Goal: Information Seeking & Learning: Learn about a topic

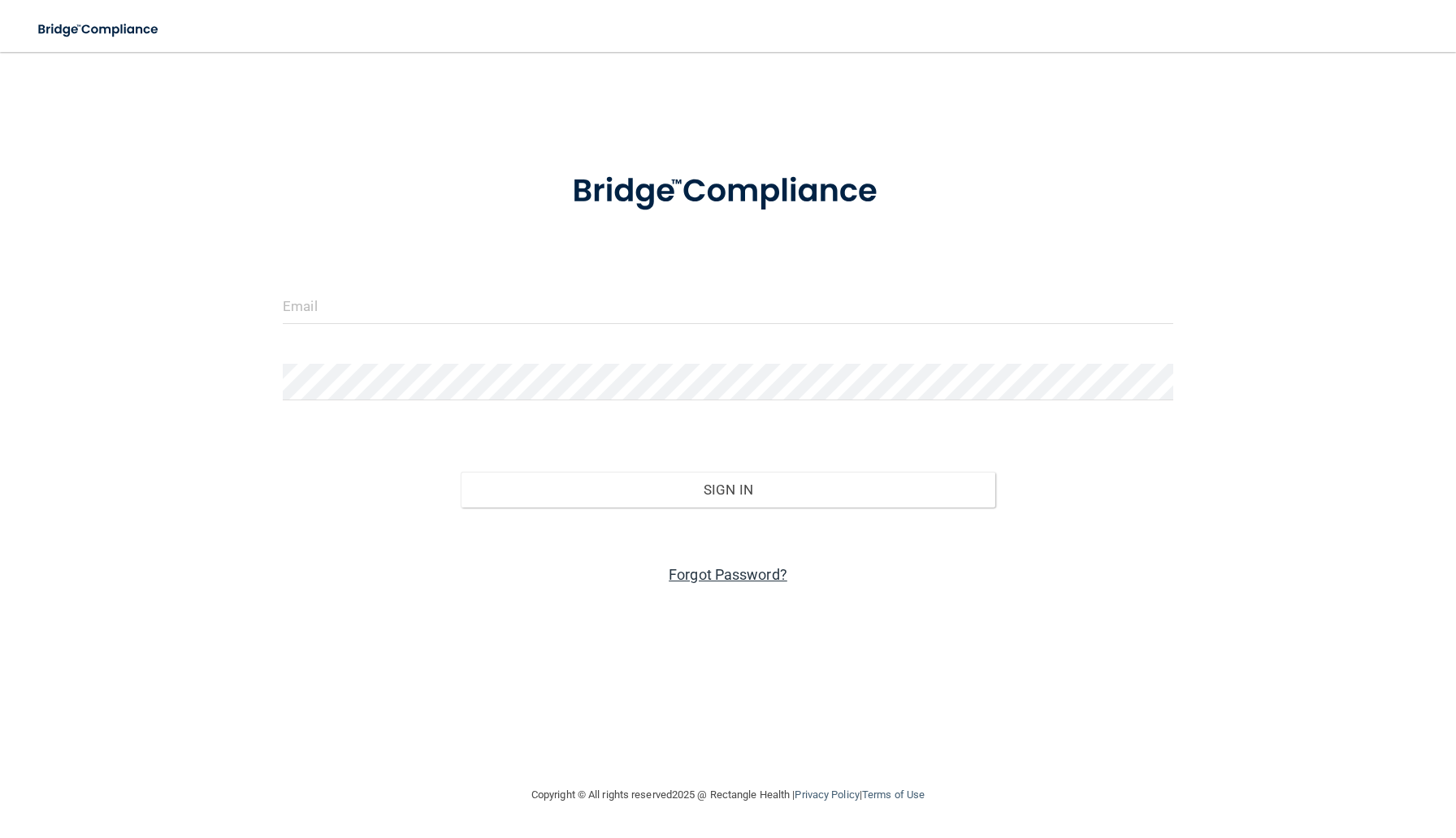
click at [722, 573] on link "Forgot Password?" at bounding box center [728, 575] width 118 height 17
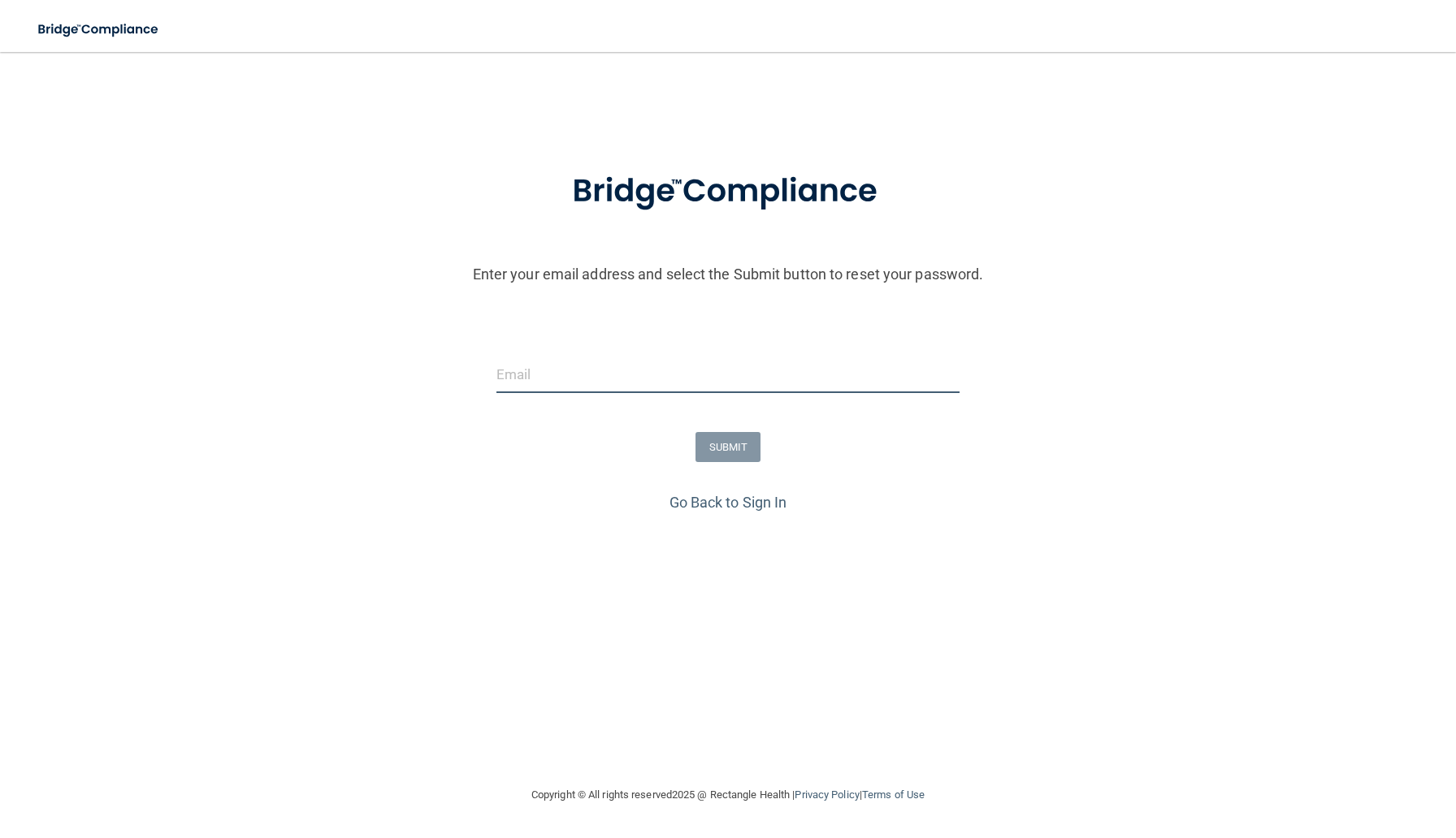
click at [637, 366] on input "email" at bounding box center [728, 375] width 464 height 37
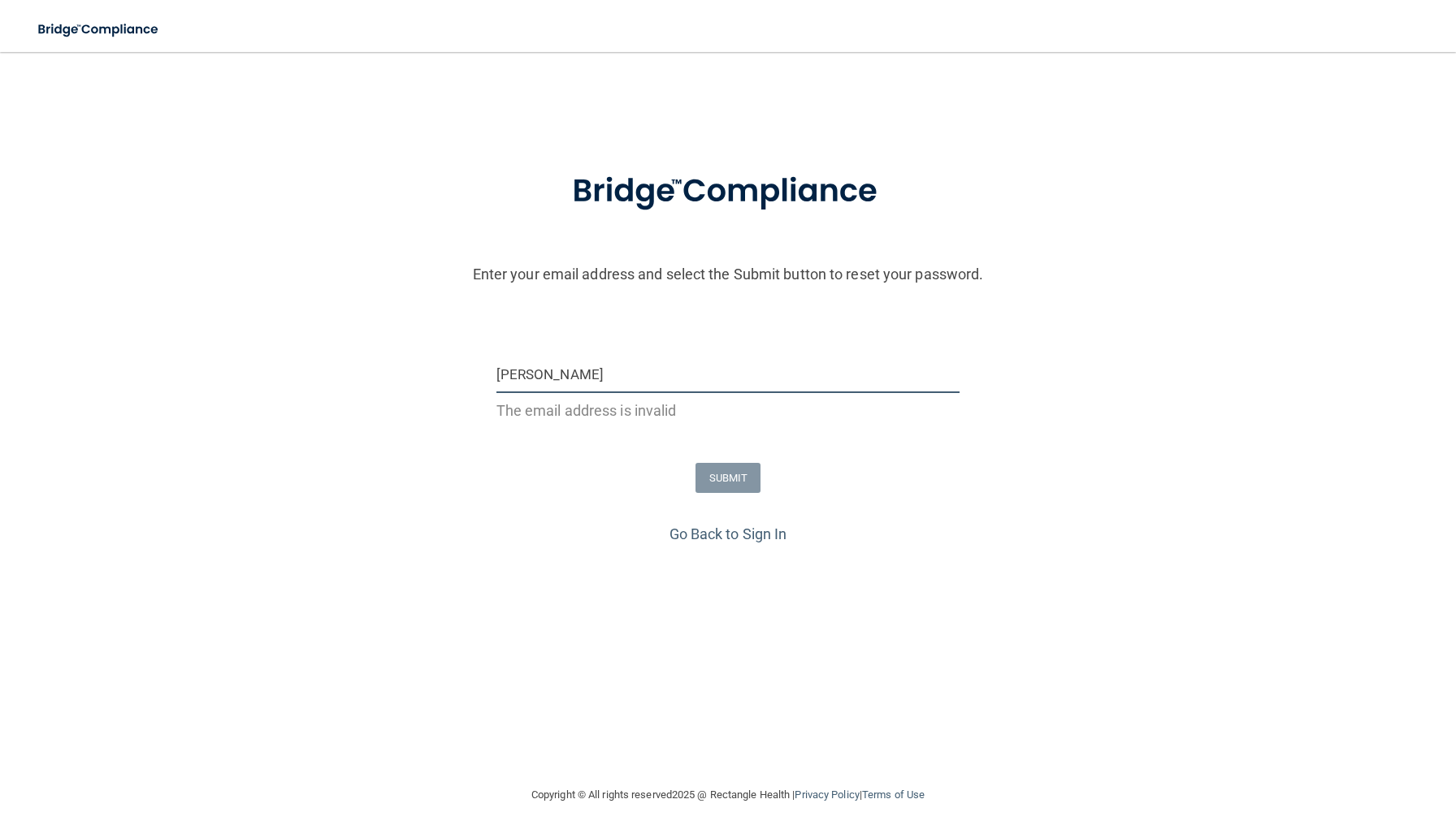
type input "[PERSON_NAME][EMAIL_ADDRESS][DOMAIN_NAME]"
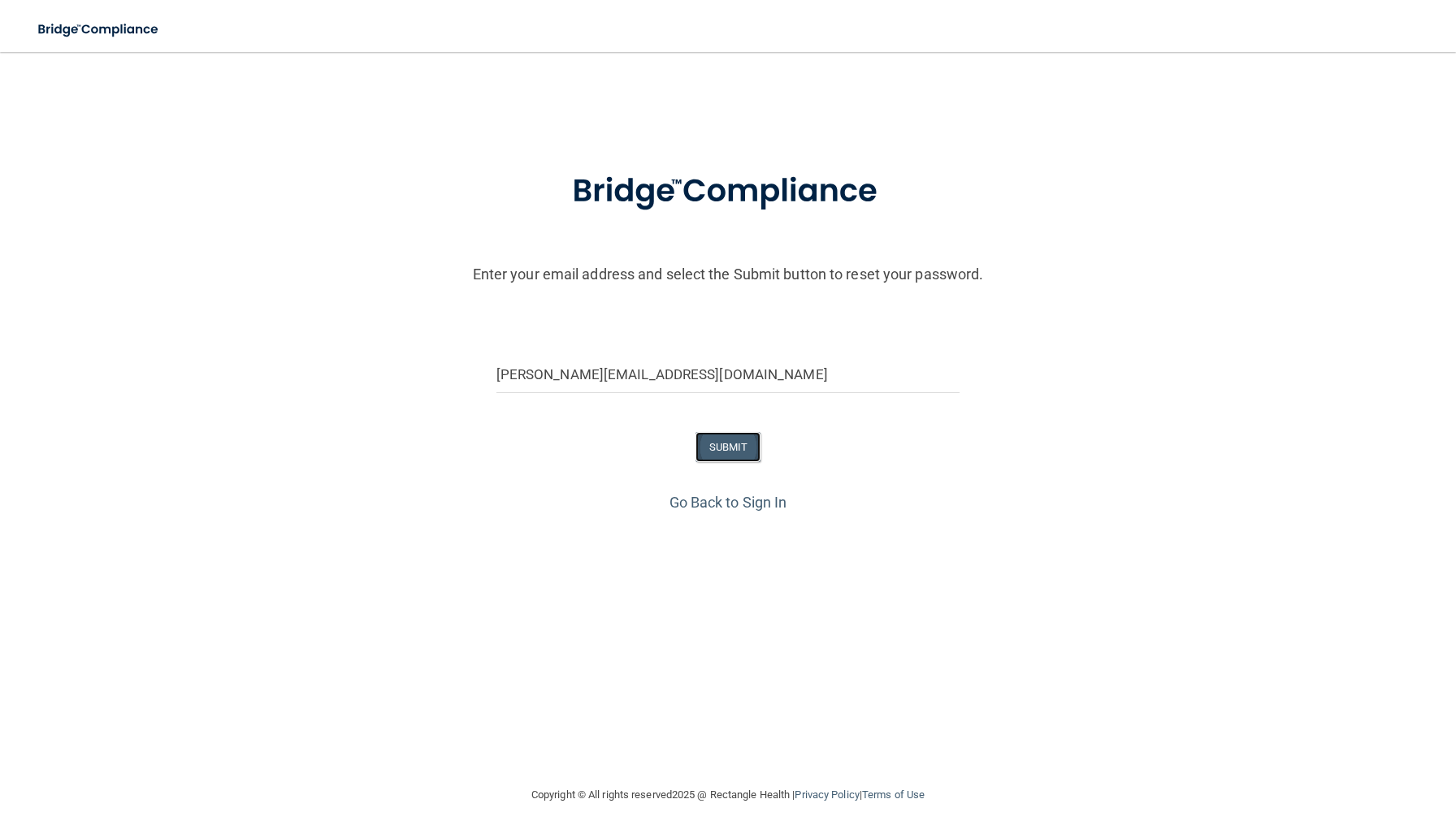
click at [722, 449] on button "SUBMIT" at bounding box center [728, 447] width 66 height 30
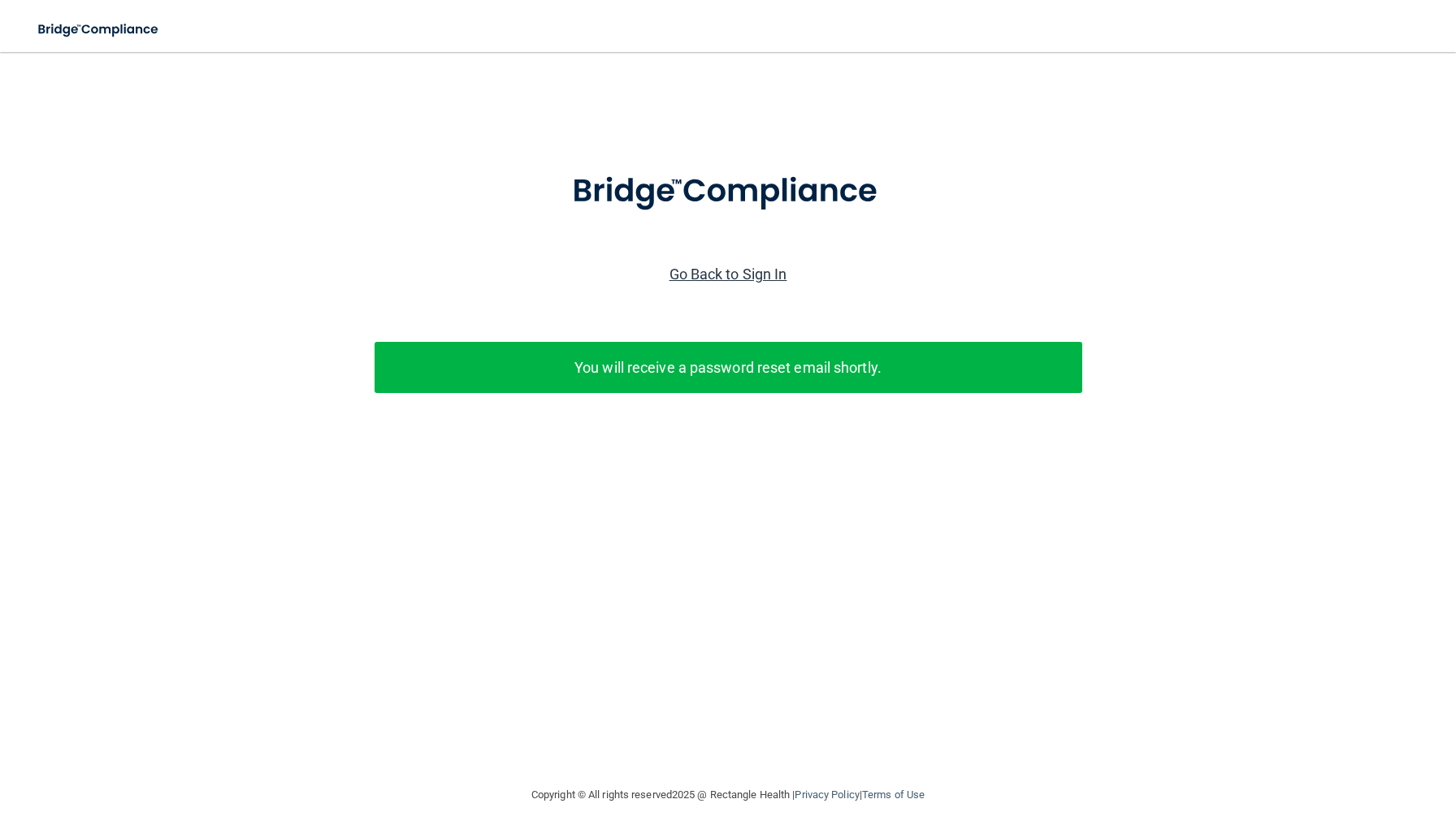
click at [716, 270] on link "Go Back to Sign In" at bounding box center [728, 274] width 118 height 17
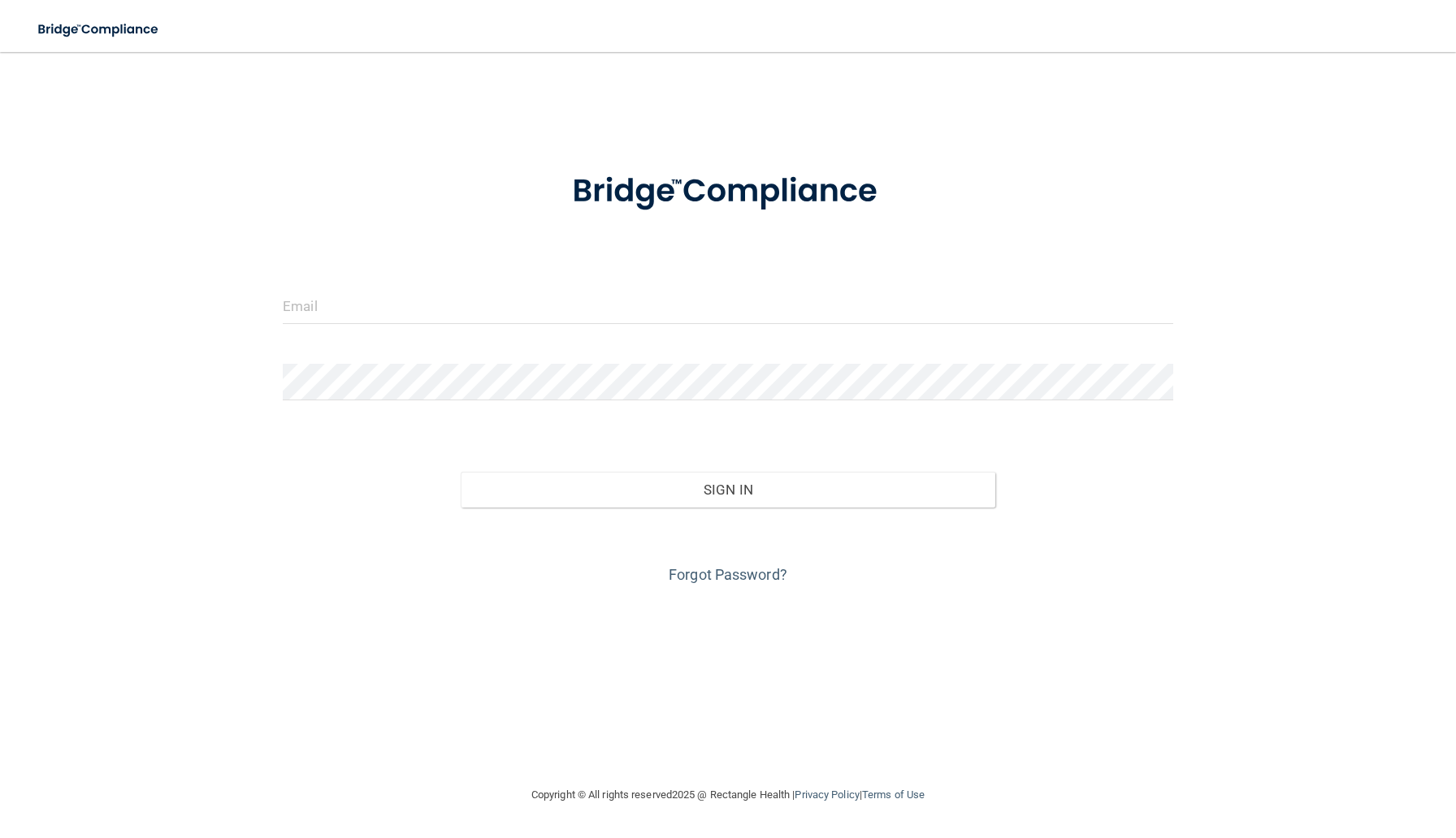
click at [582, 285] on form "Invalid email/password. You don't have permission to access that page. Sign In …" at bounding box center [728, 368] width 891 height 438
click at [583, 290] on input "email" at bounding box center [728, 305] width 891 height 37
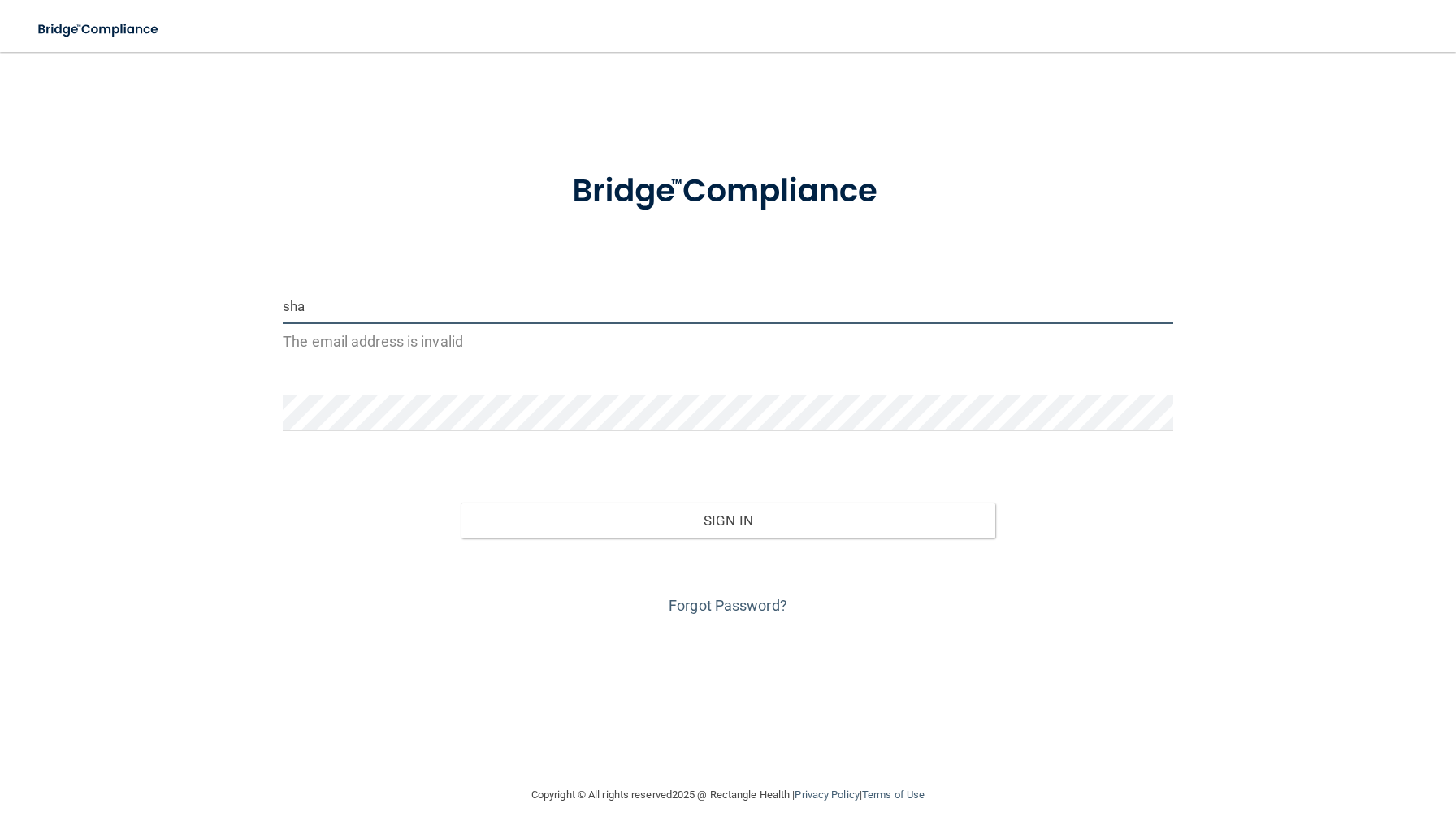
click at [439, 318] on input "sha" at bounding box center [728, 305] width 891 height 37
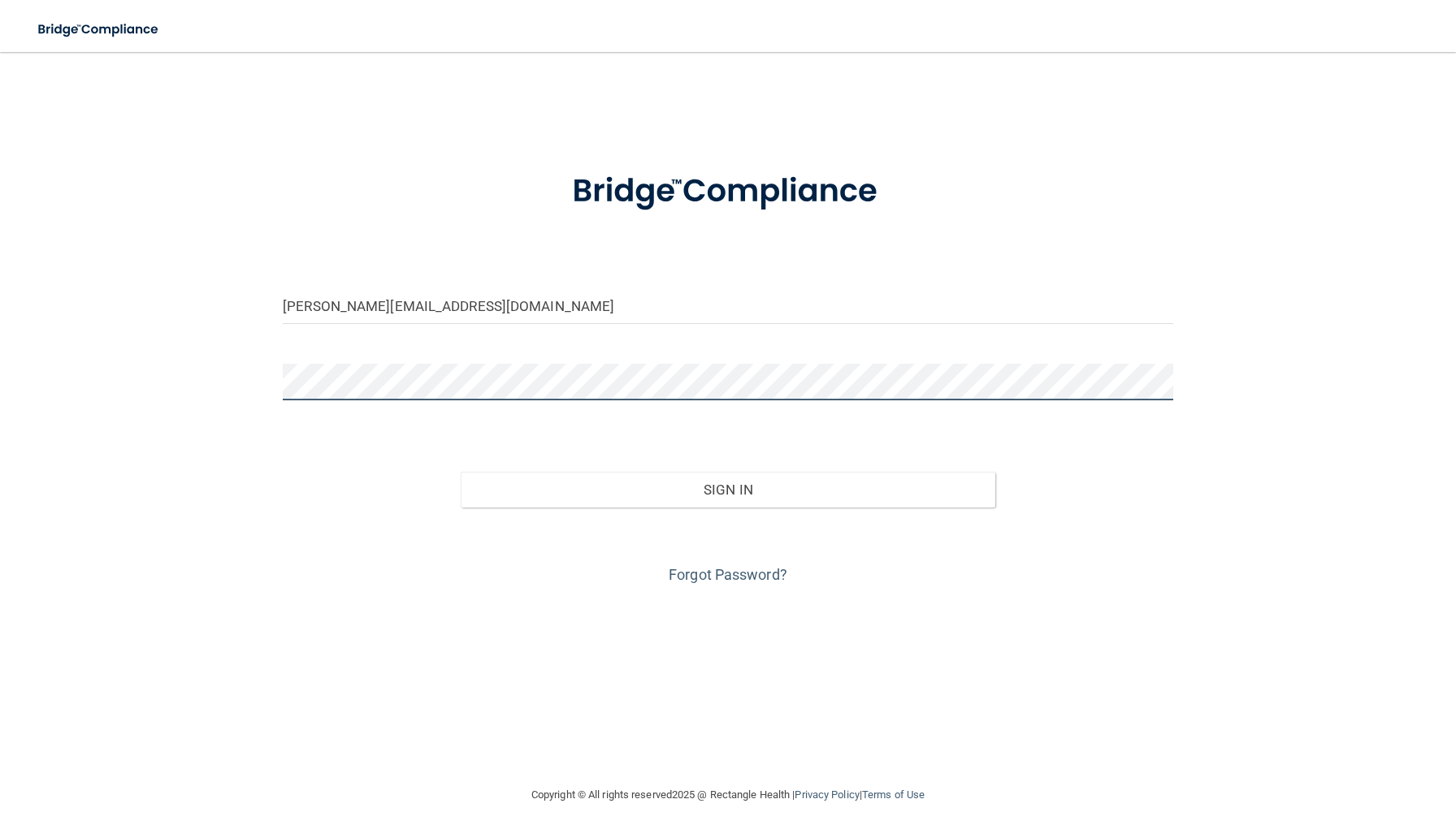
click at [461, 472] on button "Sign In" at bounding box center [728, 490] width 534 height 36
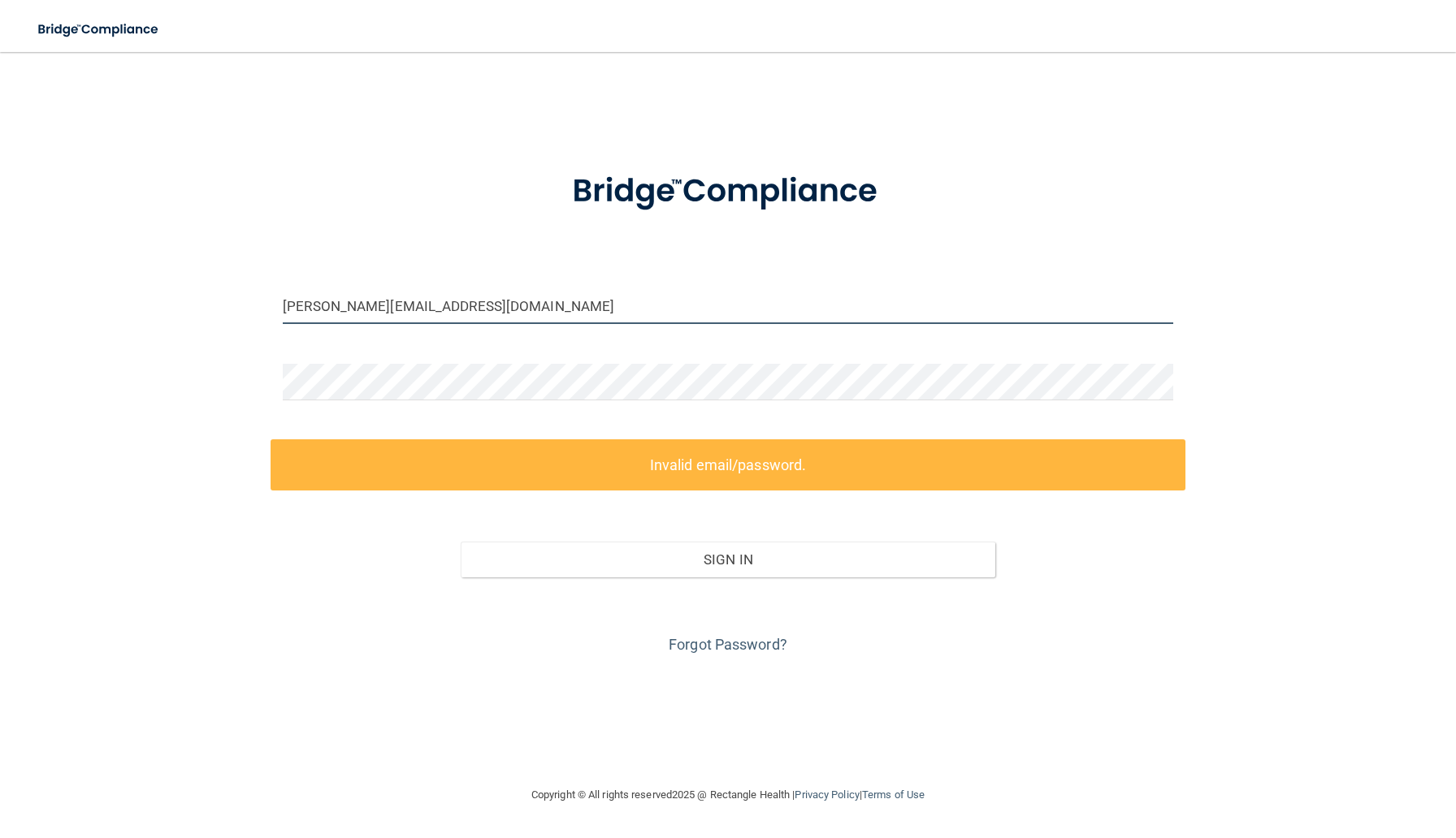
click at [570, 307] on input "[PERSON_NAME][EMAIL_ADDRESS][DOMAIN_NAME]" at bounding box center [728, 305] width 891 height 37
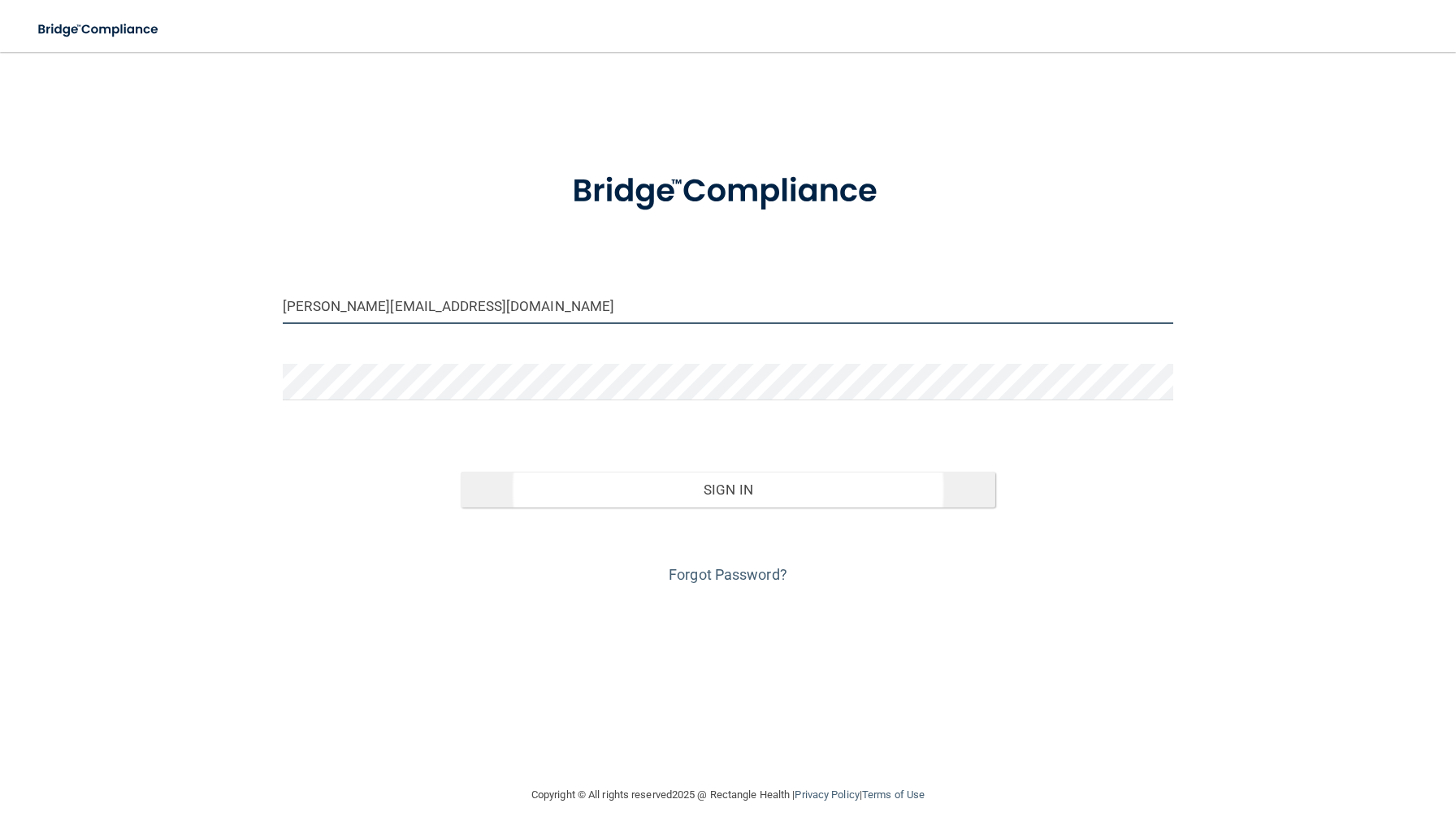
type input "[PERSON_NAME][EMAIL_ADDRESS][DOMAIN_NAME]"
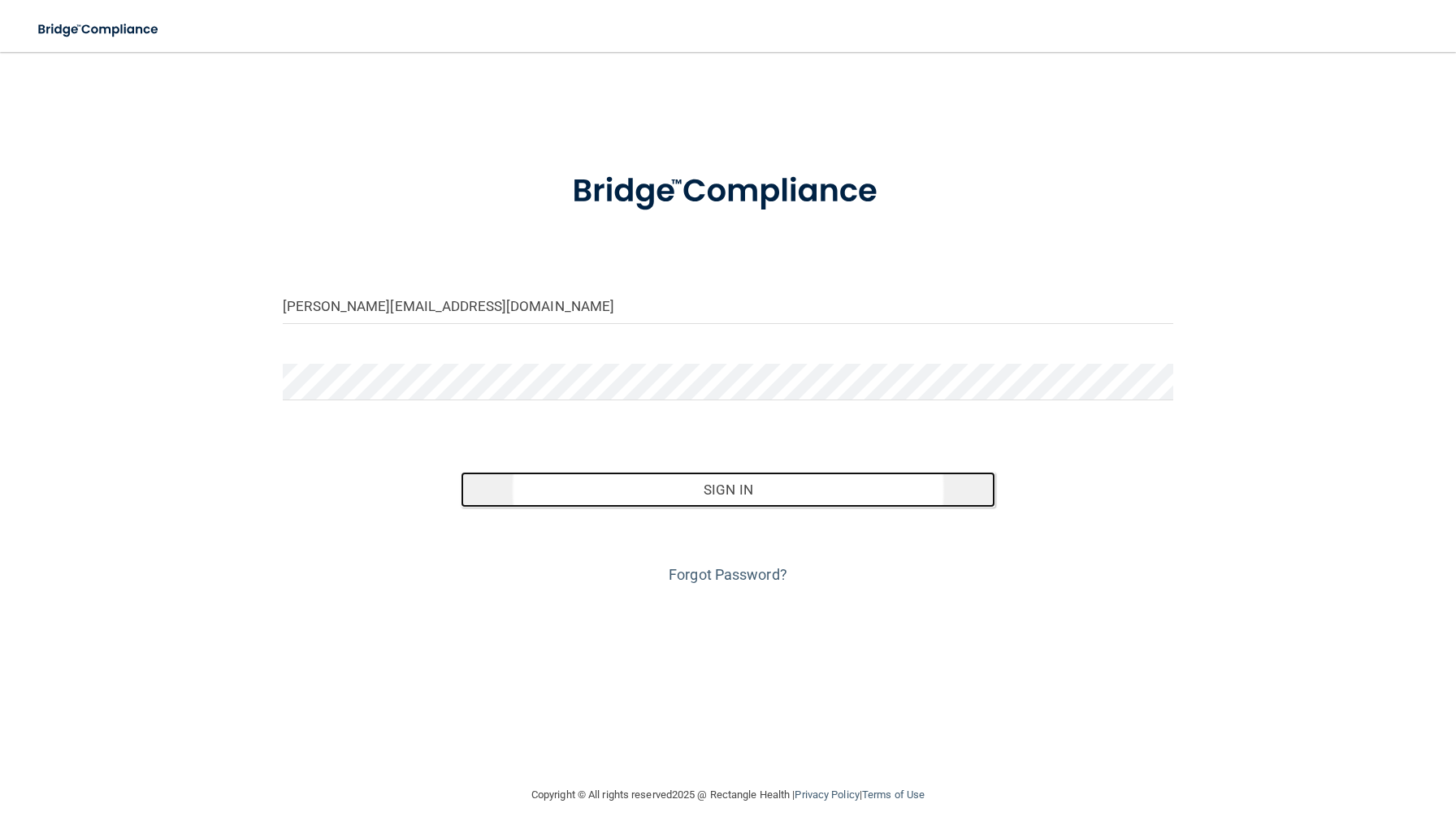
click at [548, 497] on button "Sign In" at bounding box center [728, 490] width 534 height 36
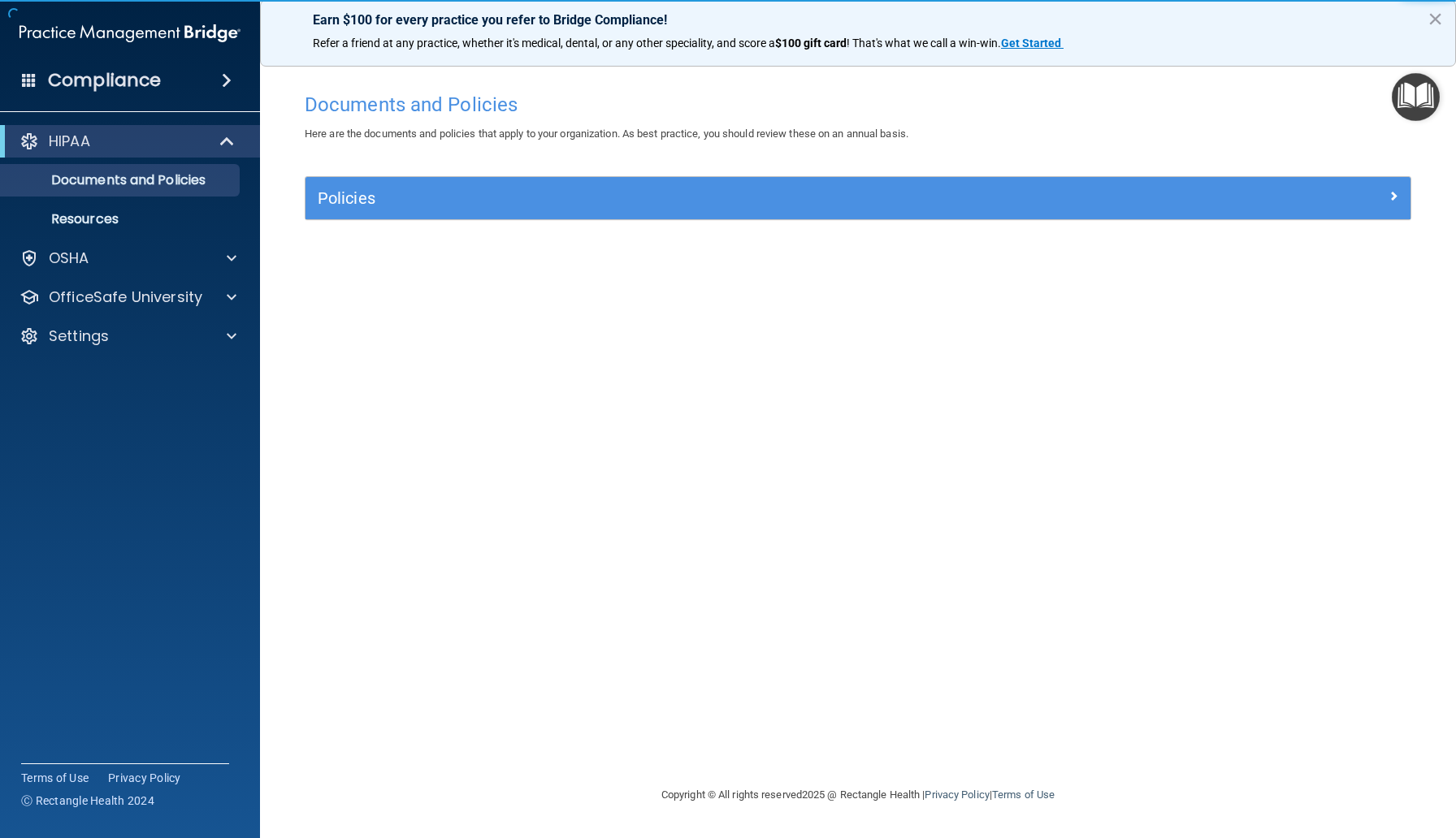
click at [487, 238] on div "Policies Select All (Unselect 0) Unselect All Print Selected (0) Acceptable Use…" at bounding box center [858, 207] width 1131 height 63
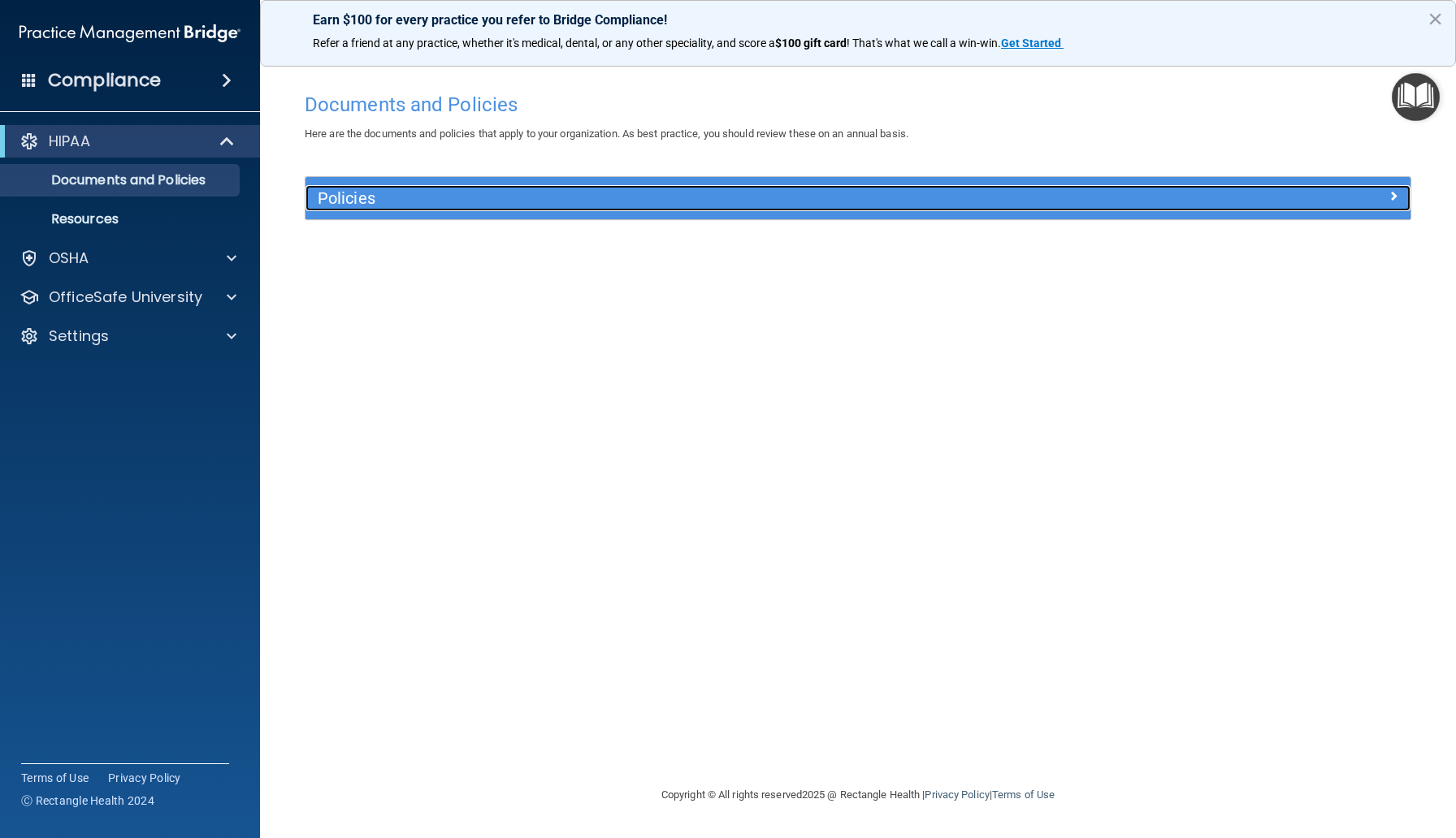
click at [498, 203] on h5 "Policies" at bounding box center [719, 198] width 804 height 18
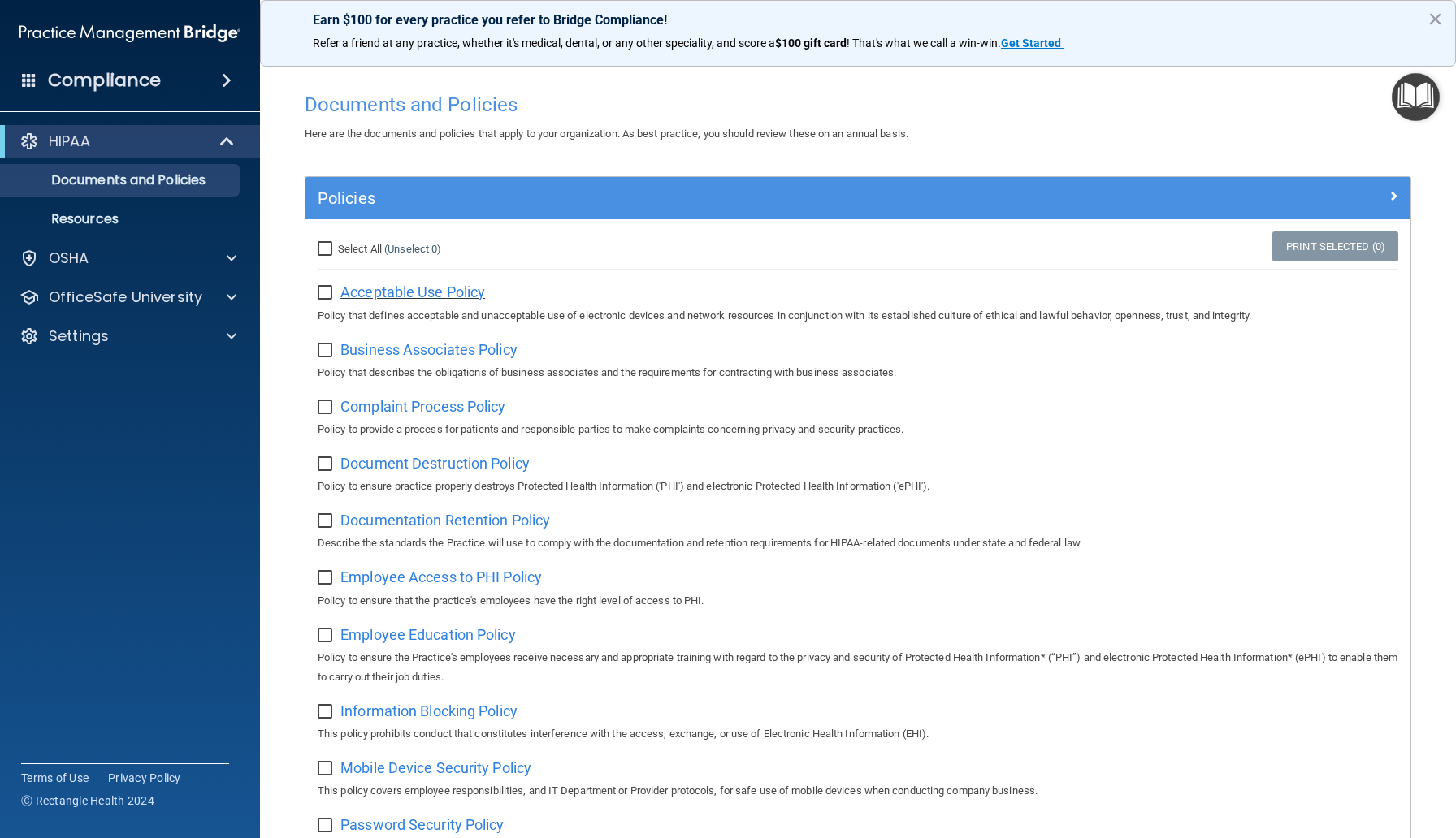
click at [438, 295] on span "Acceptable Use Policy" at bounding box center [413, 292] width 145 height 17
click at [409, 355] on span "Business Associates Policy" at bounding box center [429, 350] width 177 height 17
click at [460, 404] on span "Complaint Process Policy" at bounding box center [423, 407] width 165 height 17
click at [472, 296] on span "Acceptable Use Policy" at bounding box center [413, 292] width 145 height 17
click at [459, 467] on span "Document Destruction Policy" at bounding box center [435, 463] width 190 height 17
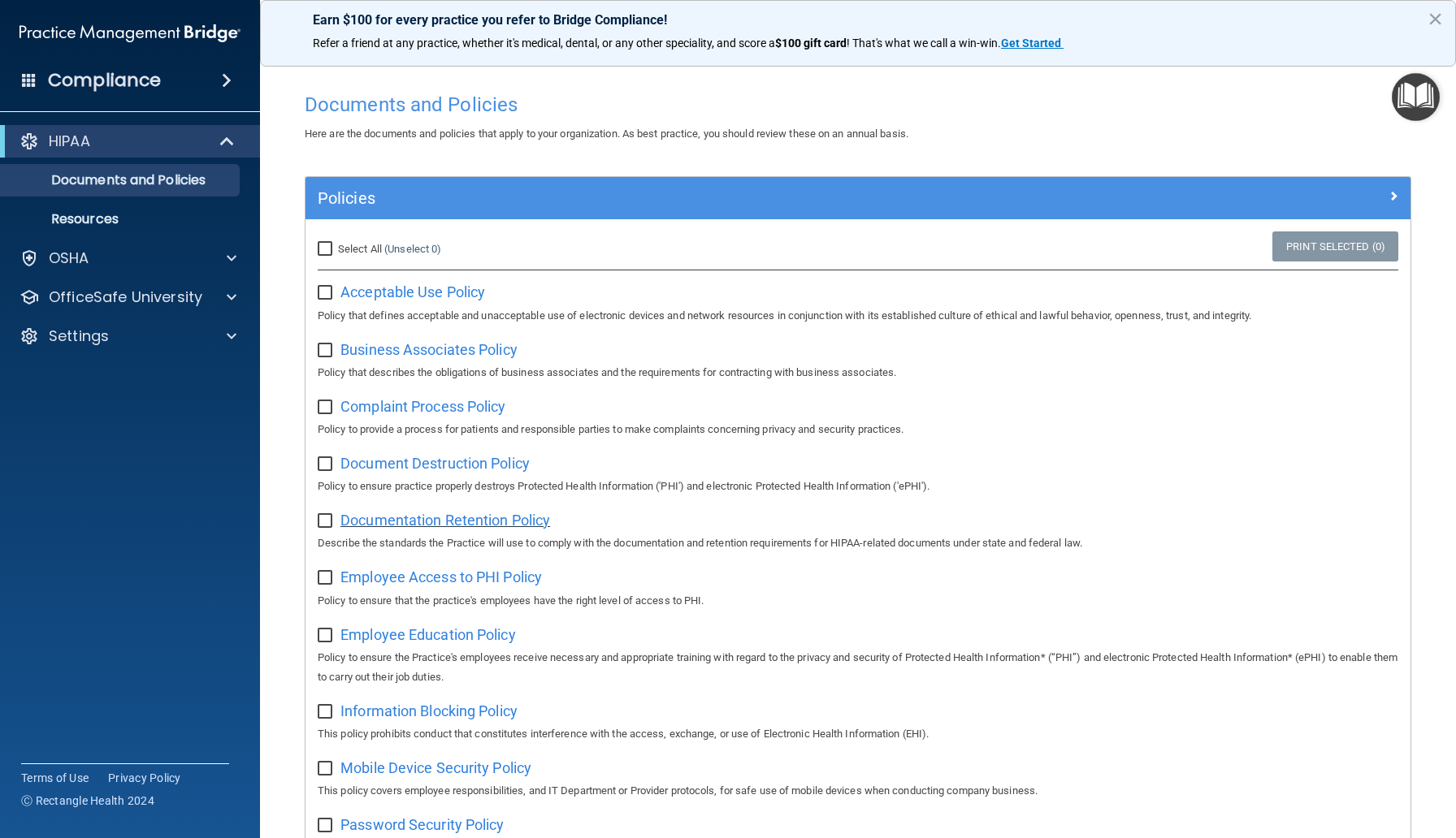
click at [503, 526] on span "Documentation Retention Policy" at bounding box center [445, 521] width 209 height 17
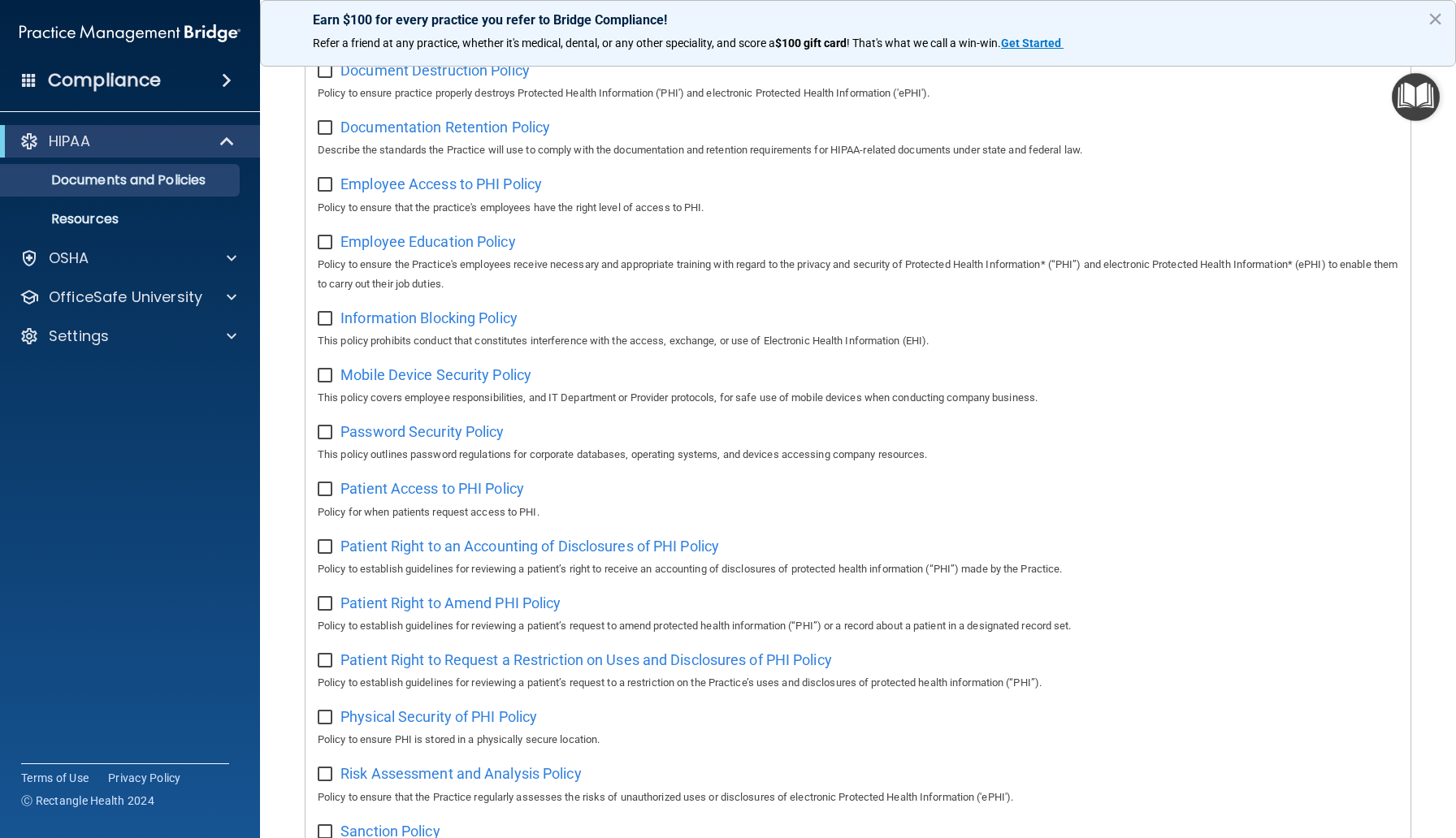
scroll to position [394, 0]
click at [503, 191] on span "Employee Access to PHI Policy" at bounding box center [441, 184] width 202 height 17
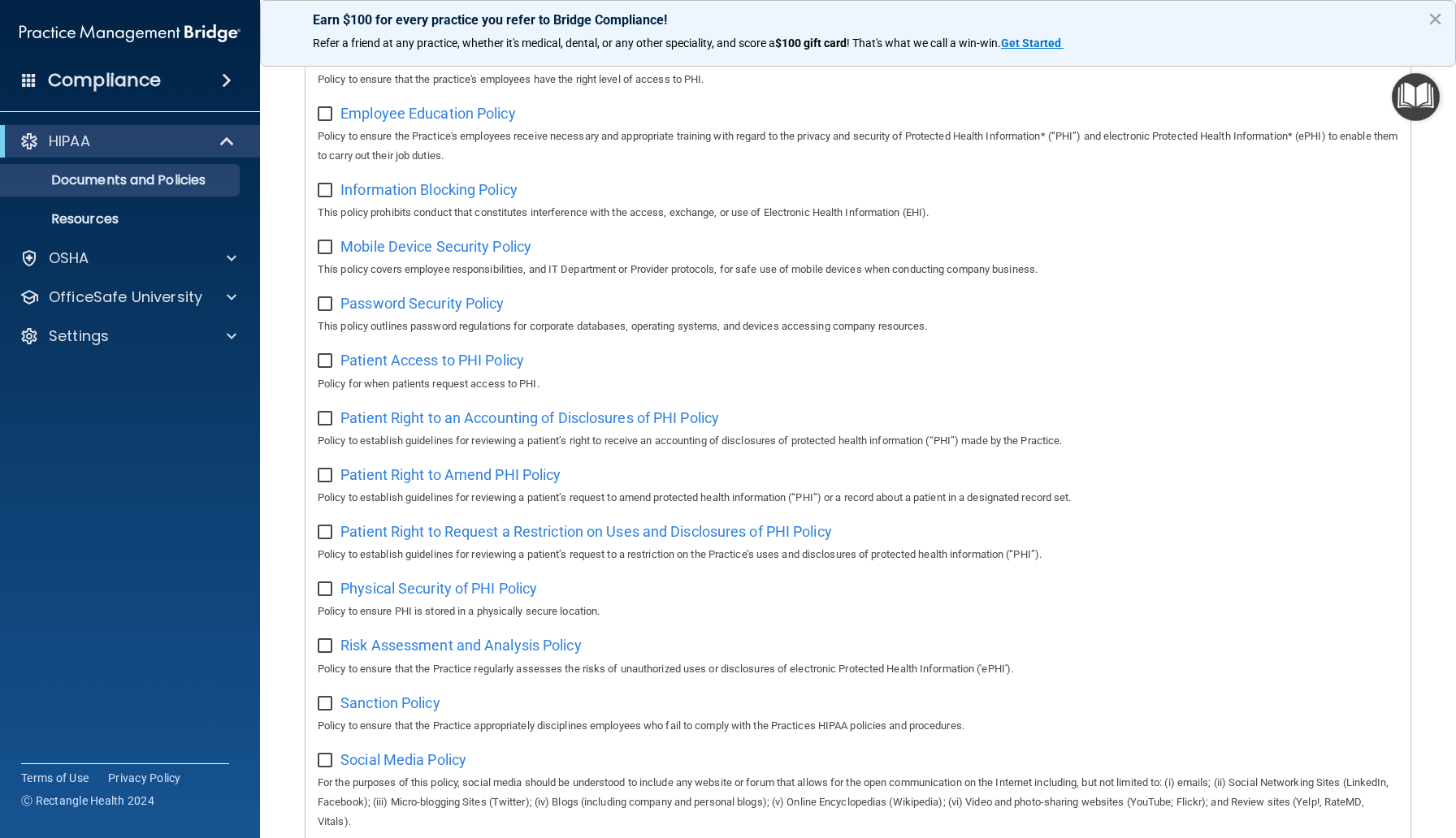
scroll to position [524, 0]
click at [446, 128] on p "Policy to ensure the Practice's employees receive necessary and appropriate tra…" at bounding box center [857, 143] width 1080 height 39
click at [445, 112] on span "Employee Education Policy" at bounding box center [428, 111] width 176 height 17
click at [450, 193] on span "Information Blocking Policy" at bounding box center [429, 187] width 177 height 17
click at [457, 250] on span "Mobile Device Security Policy" at bounding box center [436, 244] width 191 height 17
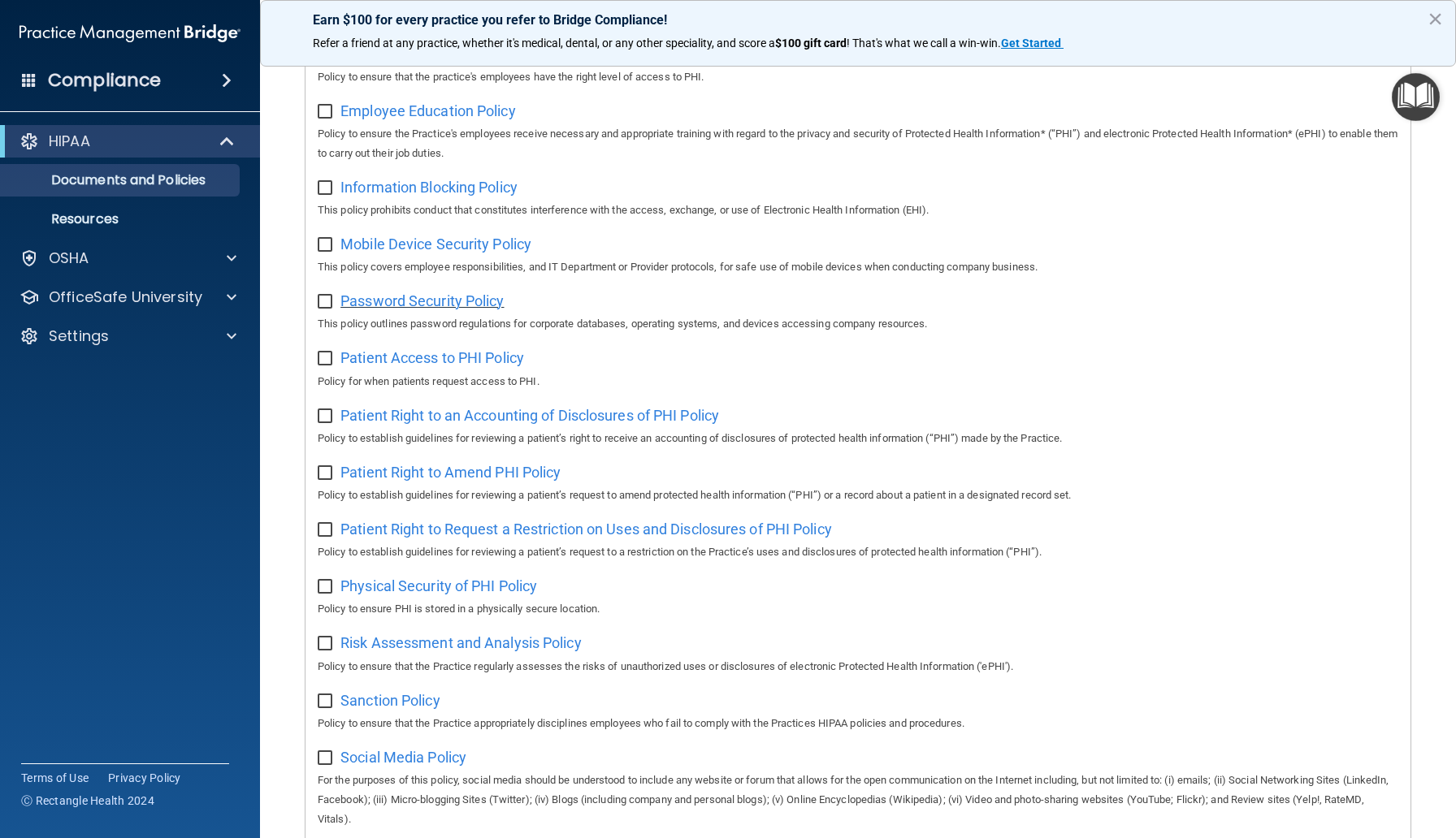
click at [422, 306] on span "Password Security Policy" at bounding box center [422, 301] width 163 height 17
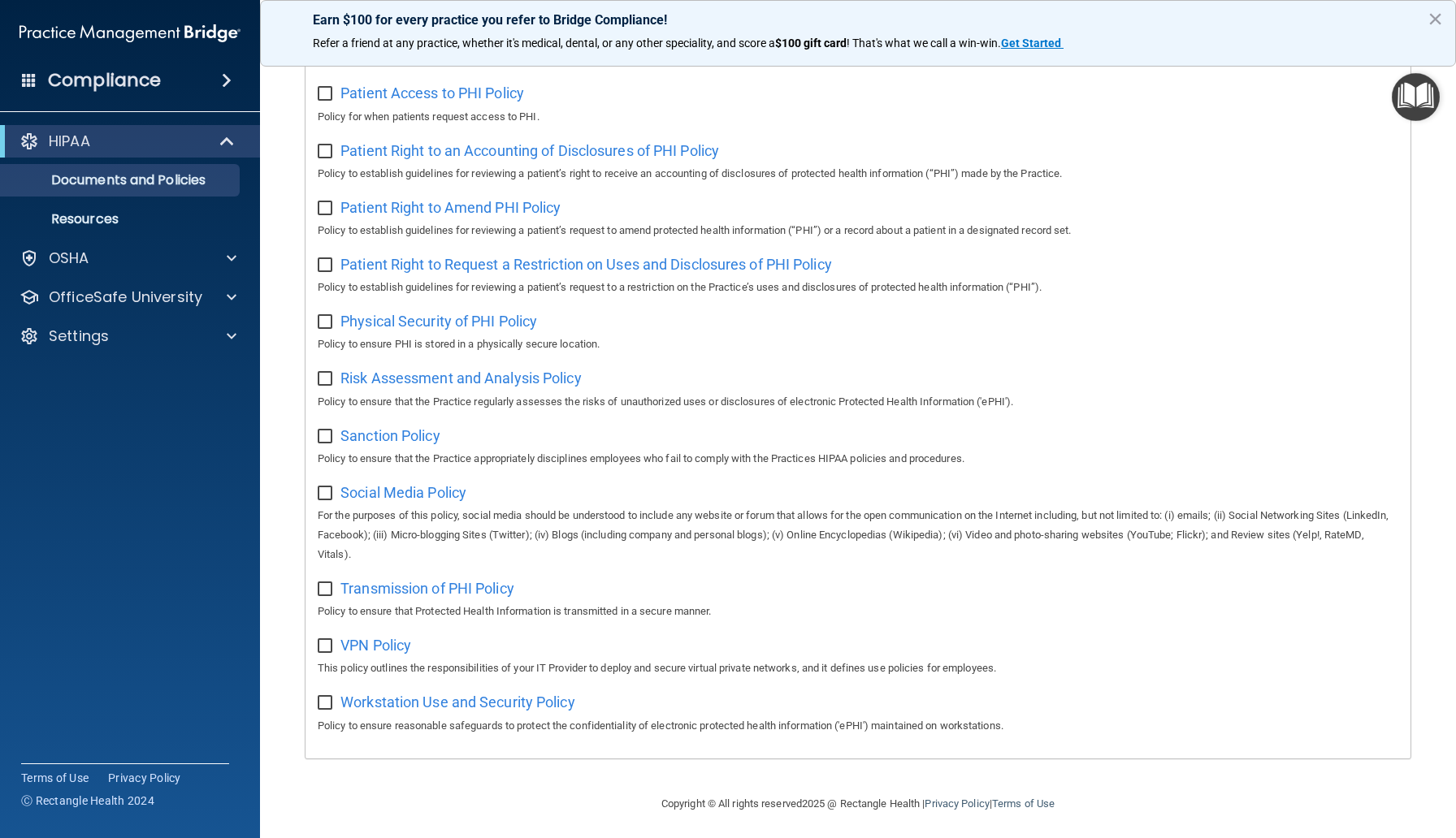
scroll to position [795, 0]
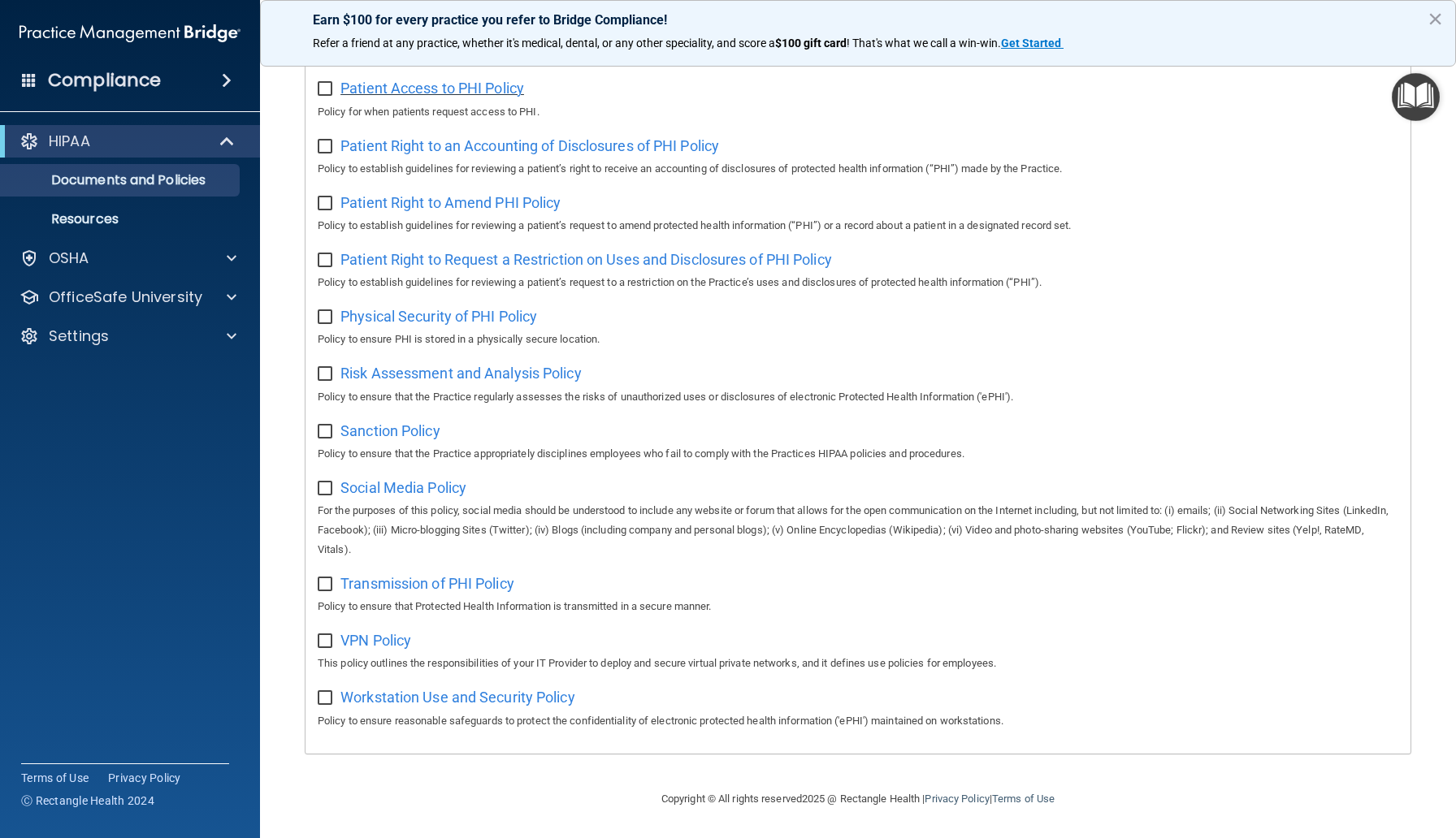
click at [467, 97] on span "Patient Access to PHI Policy" at bounding box center [432, 88] width 184 height 17
click at [558, 147] on span "Patient Right to an Accounting of Disclosures of PHI Policy" at bounding box center [529, 146] width 378 height 17
click at [445, 197] on span "Patient Right to Amend PHI Policy" at bounding box center [450, 202] width 221 height 17
click at [144, 235] on link "Resources" at bounding box center [112, 220] width 256 height 33
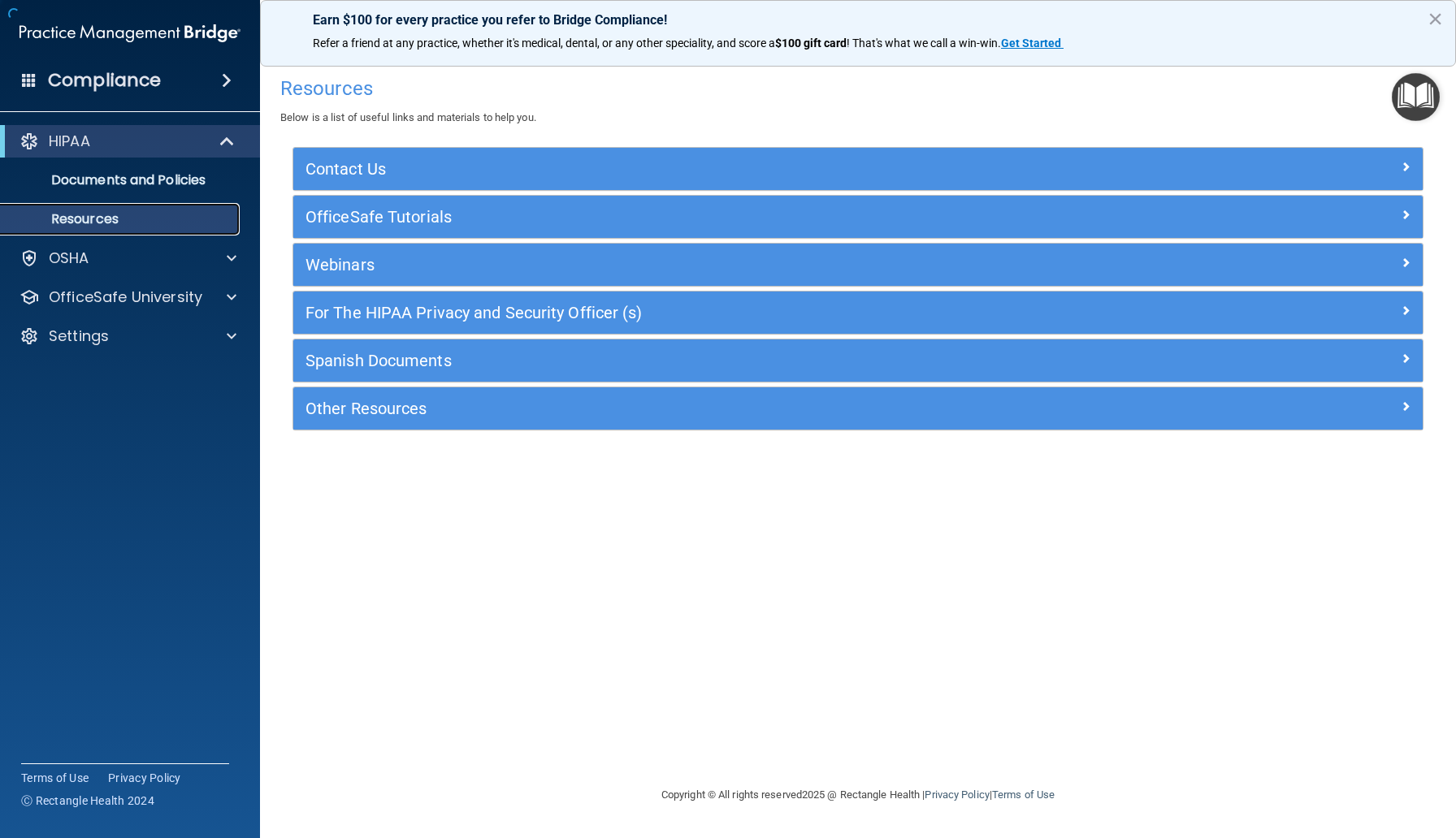
click at [142, 232] on link "Resources" at bounding box center [112, 220] width 256 height 33
click at [149, 298] on p "OfficeSafe University" at bounding box center [125, 297] width 154 height 20
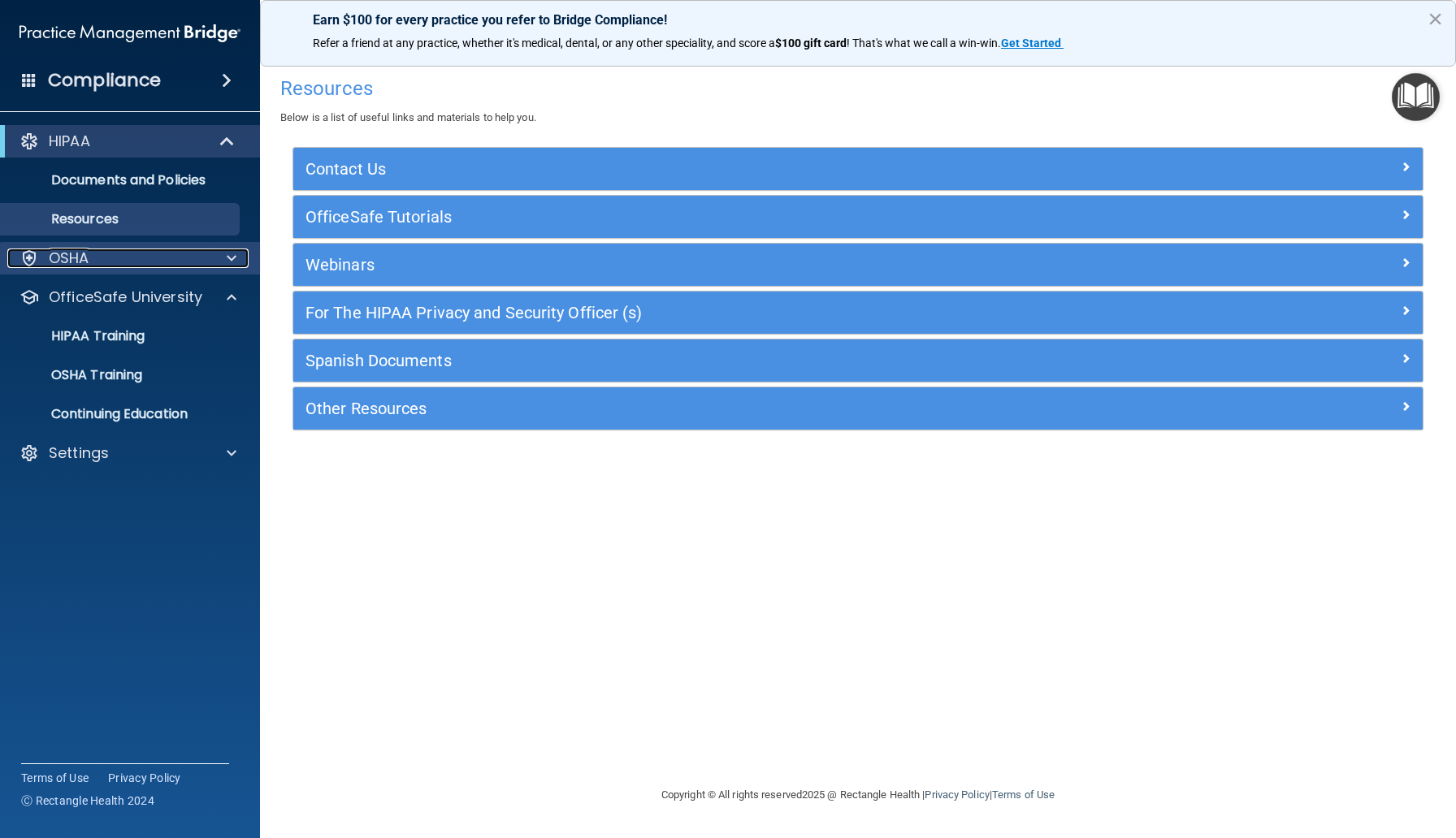
click at [174, 252] on div "OSHA" at bounding box center [108, 258] width 202 height 20
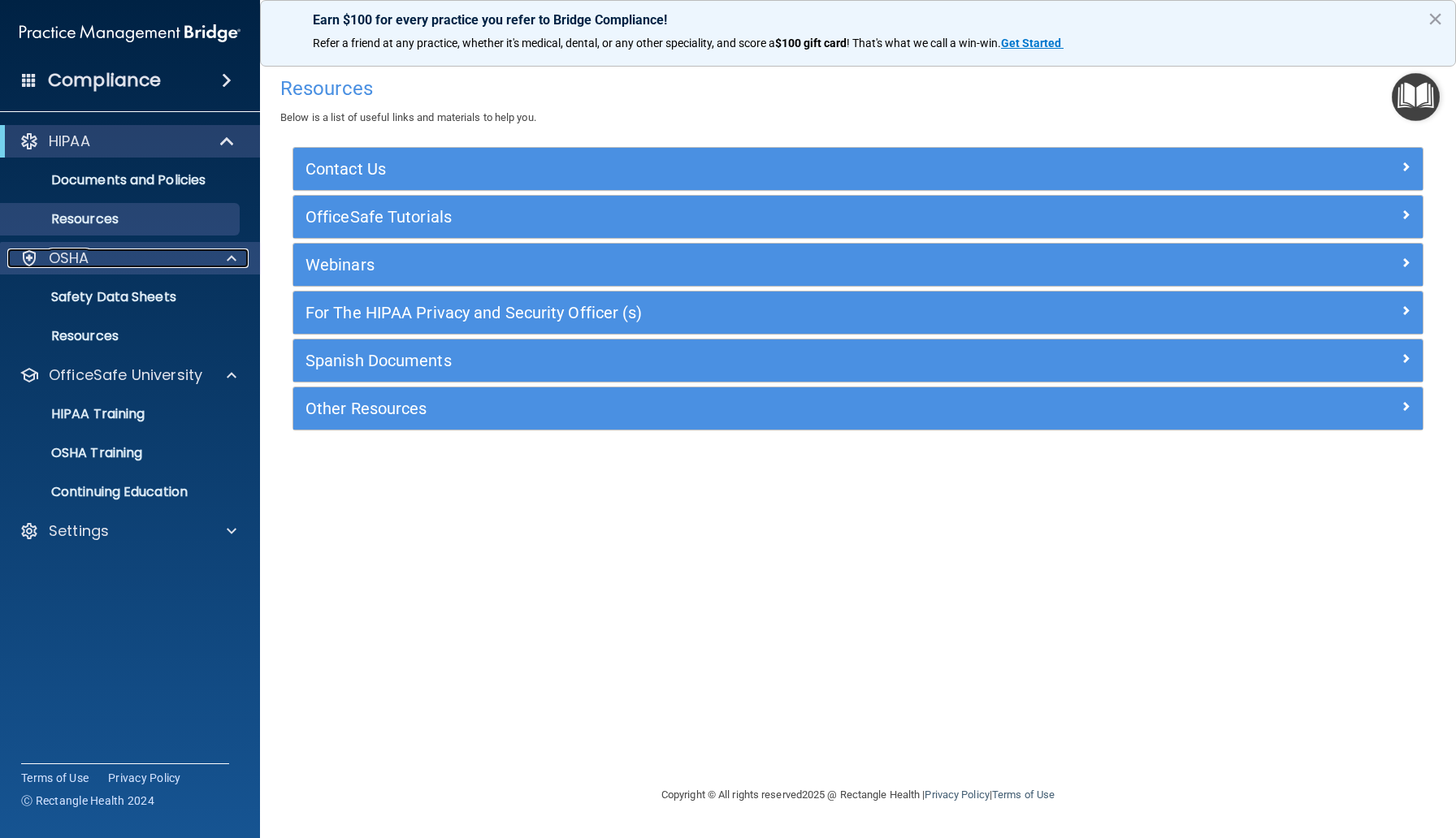
click at [173, 252] on div "OSHA" at bounding box center [108, 258] width 202 height 20
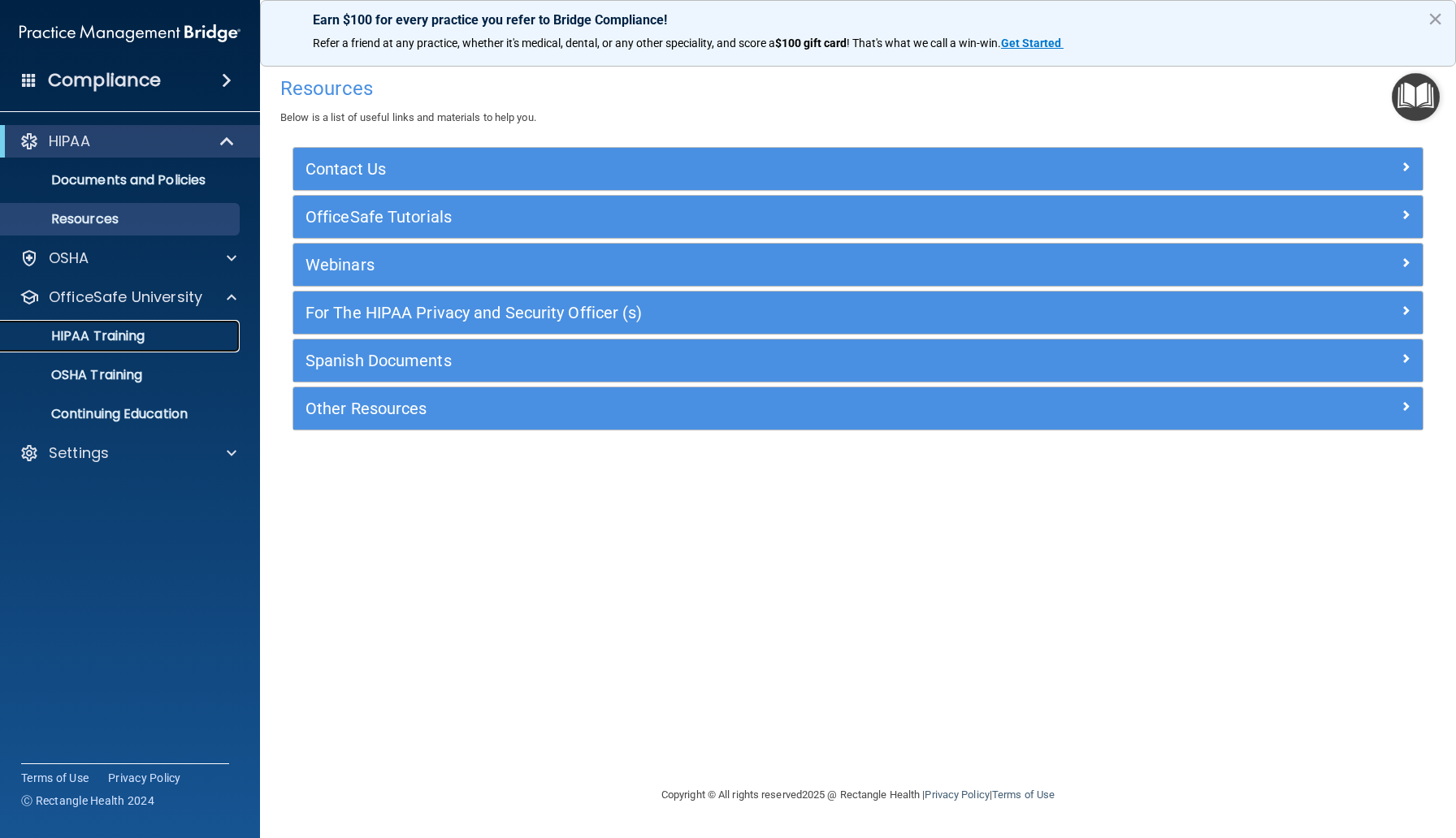
click at [137, 331] on p "HIPAA Training" at bounding box center [77, 336] width 134 height 16
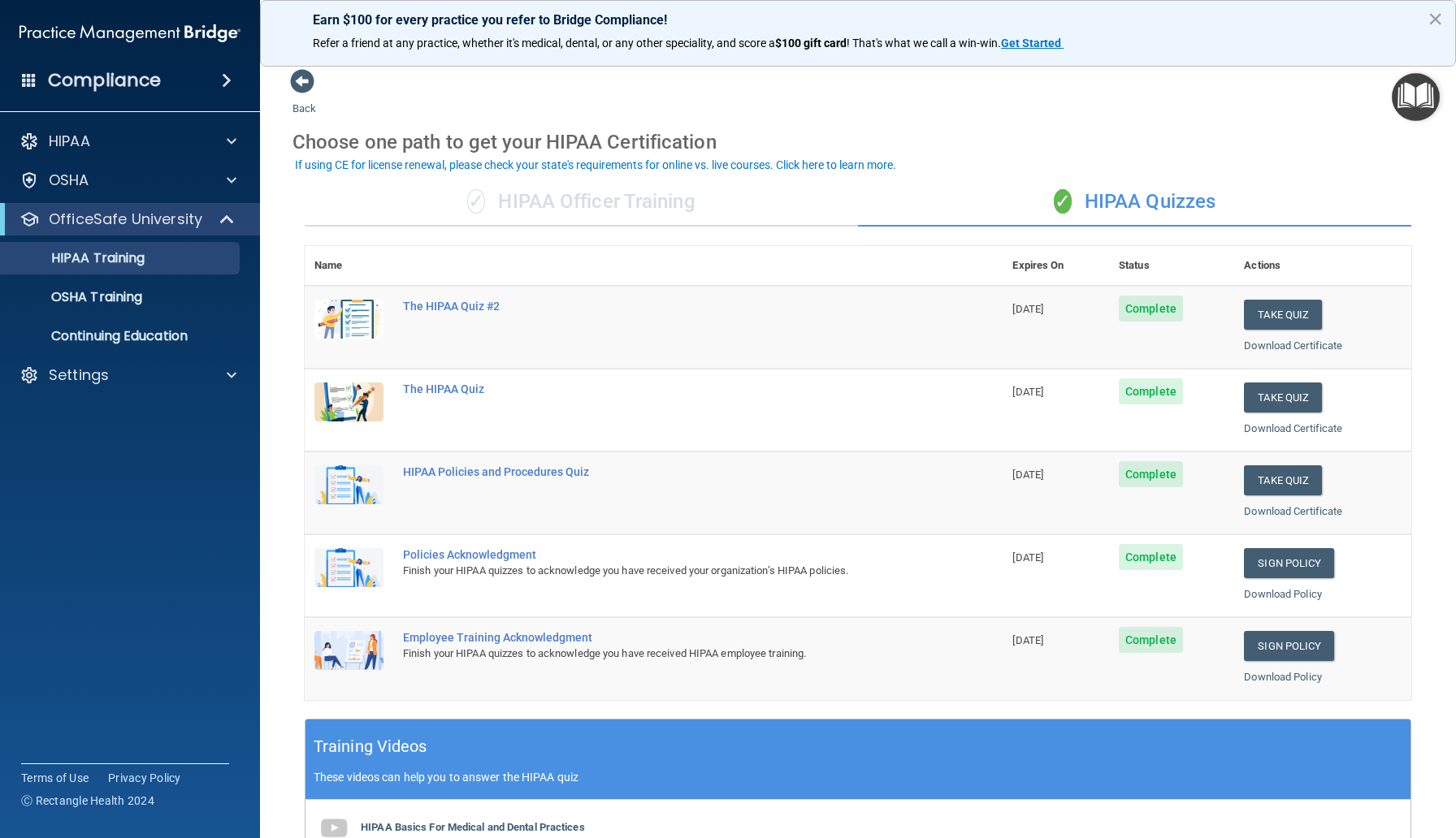
click at [638, 202] on div "✓ HIPAA Officer Training" at bounding box center [581, 202] width 553 height 49
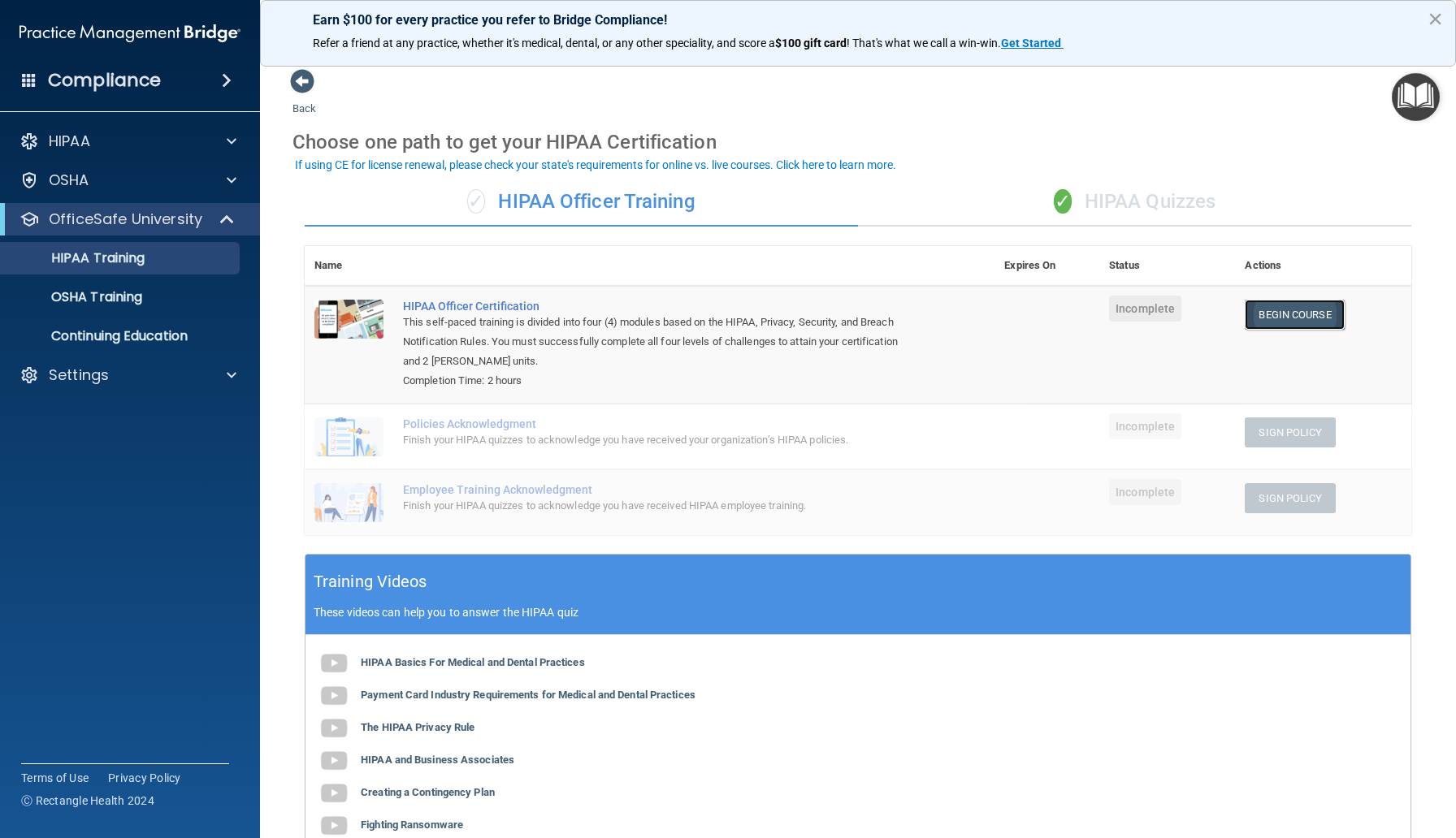
click at [1281, 315] on link "Begin Course" at bounding box center [1295, 314] width 100 height 30
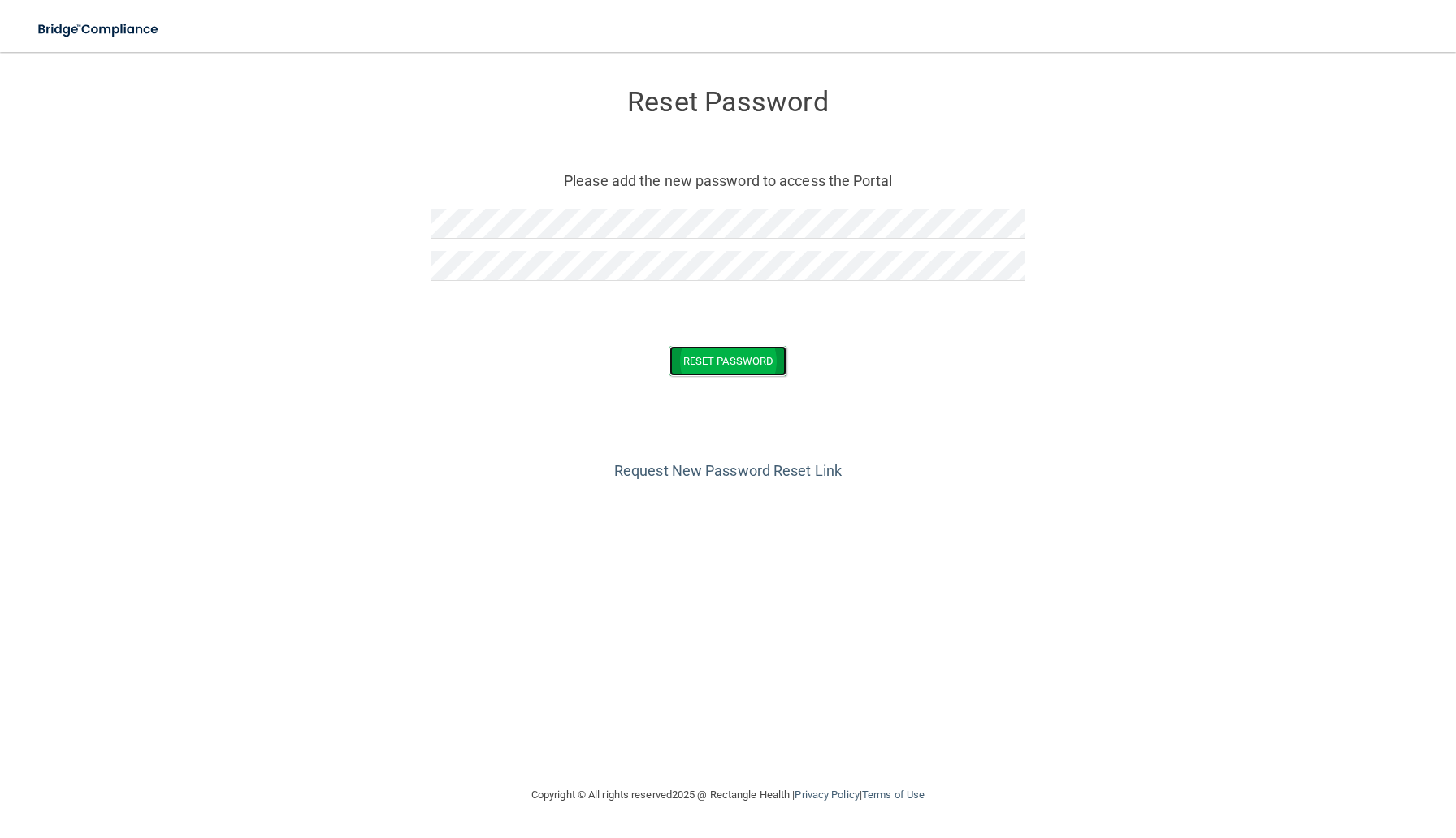
click at [698, 365] on button "Reset Password" at bounding box center [728, 360] width 117 height 30
